Goal: Find specific page/section

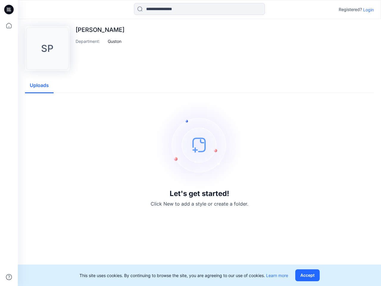
click at [191, 143] on img at bounding box center [199, 144] width 89 height 89
click at [9, 10] on icon at bounding box center [10, 10] width 2 height 0
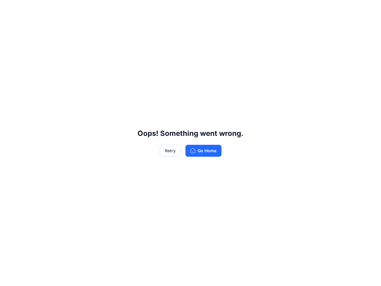
click at [9, 26] on div "Oops! Something went wrong. Retry Go Home" at bounding box center [190, 143] width 381 height 286
click at [9, 277] on div "Oops! Something went wrong. Retry Go Home" at bounding box center [190, 143] width 381 height 286
click at [199, 9] on div "Oops! Something went wrong. Retry Go Home" at bounding box center [190, 143] width 381 height 286
click at [369, 10] on div "Oops! Something went wrong. Retry Go Home" at bounding box center [190, 143] width 381 height 286
click at [115, 41] on div "Oops! Something went wrong. Retry Go Home" at bounding box center [190, 143] width 381 height 286
